Goal: Find specific page/section: Find specific page/section

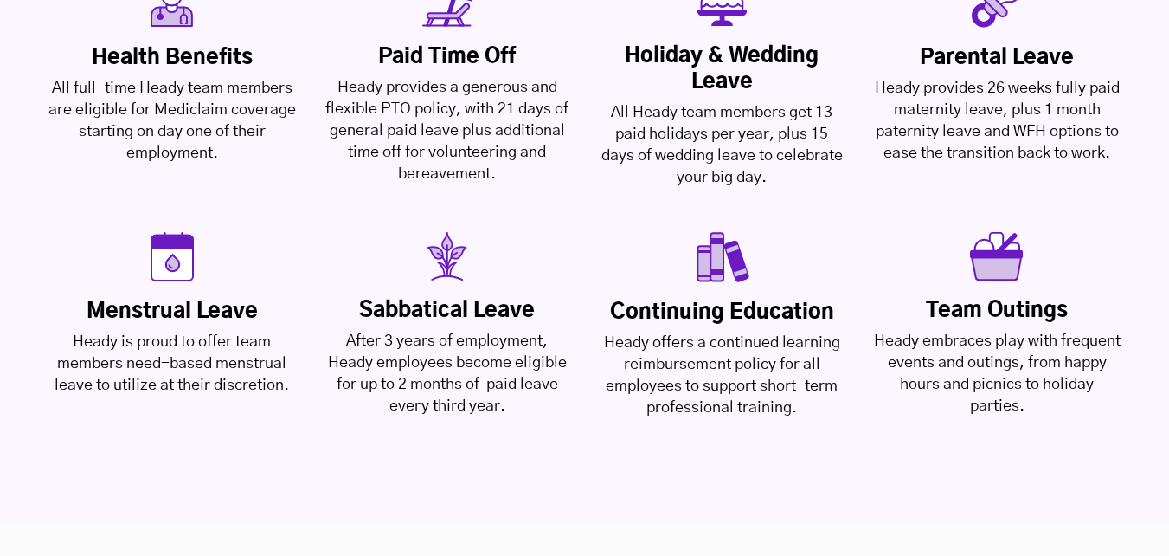
click at [303, 232] on div "Menstrual Leave Heady is proud to offer team members need-based menstrual leave…" at bounding box center [172, 314] width 267 height 164
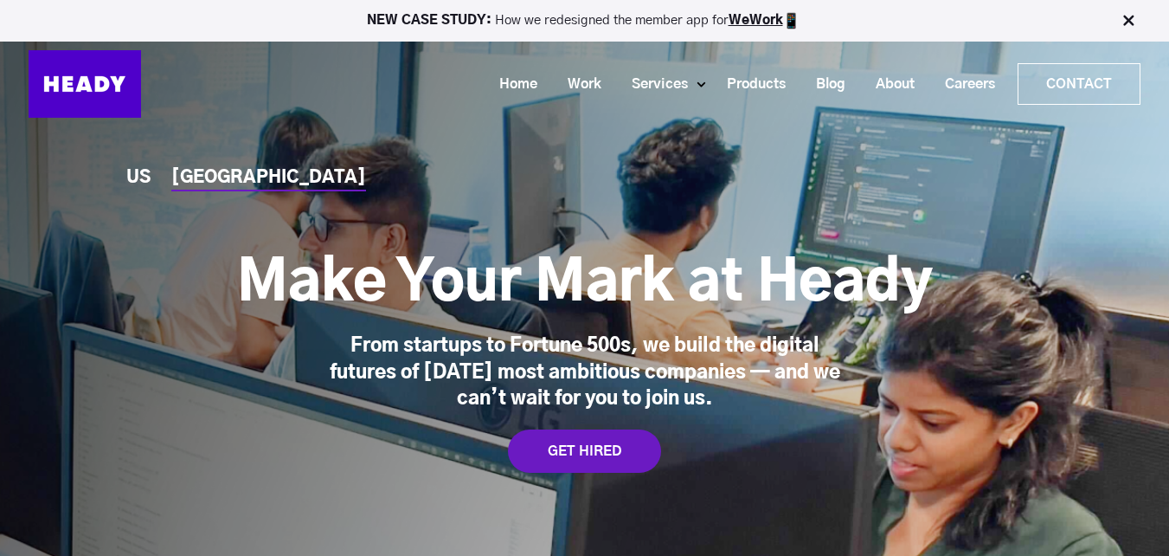
click at [454, 238] on div "Make Your Mark at Heady From startups to Fortune 500s, we build the digital fut…" at bounding box center [585, 312] width 696 height 200
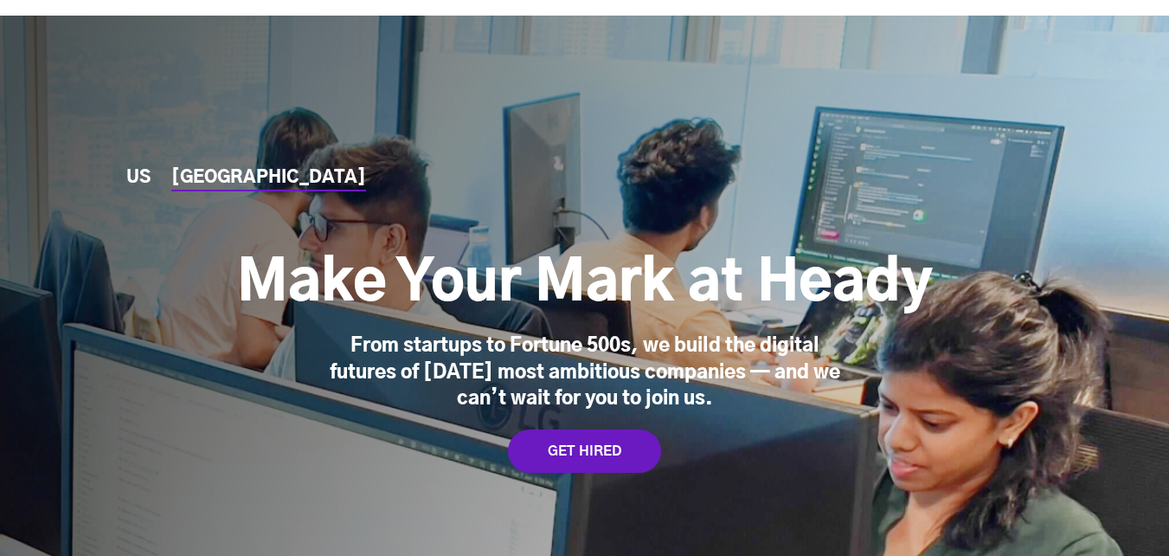
scroll to position [4823, 0]
